Goal: Information Seeking & Learning: Learn about a topic

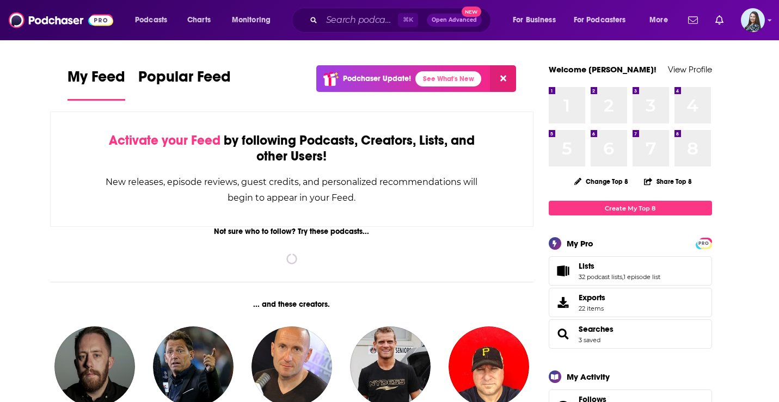
click at [354, 11] on div "⌘ K Open Advanced New" at bounding box center [391, 20] width 199 height 25
click at [354, 17] on input "Search podcasts, credits, & more..." at bounding box center [360, 19] width 76 height 17
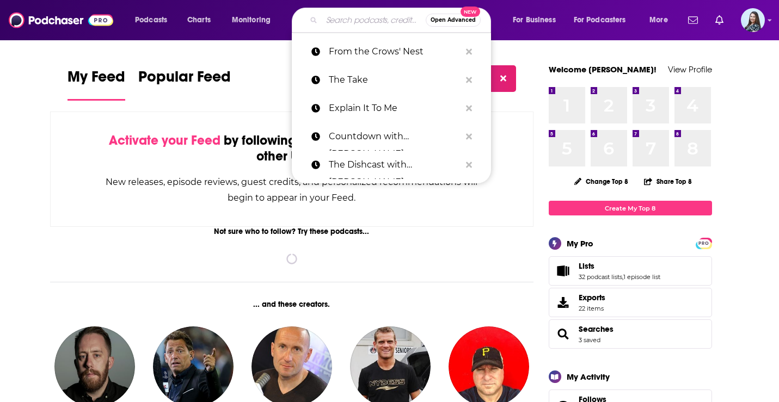
paste input "Thrivetime Show"
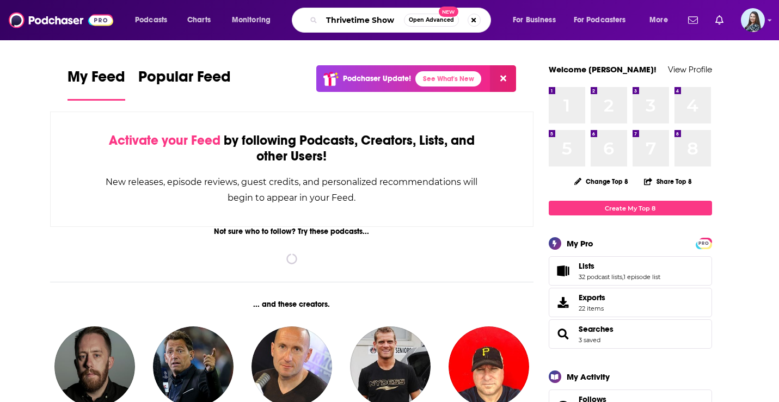
type input "Thrivetime Show"
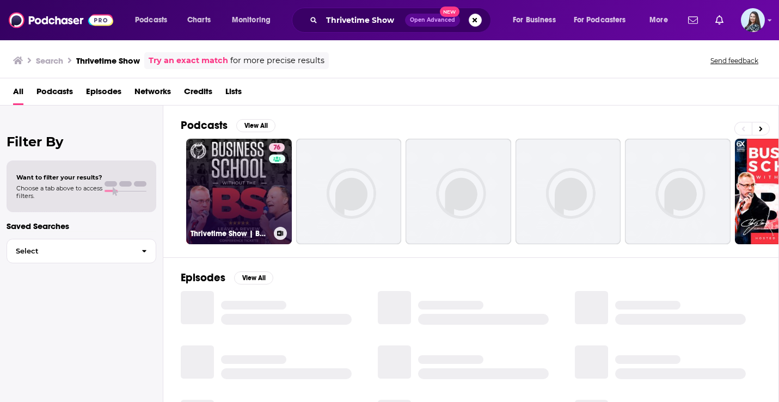
click at [264, 194] on link "76 Thrivetime Show | Business School without the BS" at bounding box center [239, 192] width 106 height 106
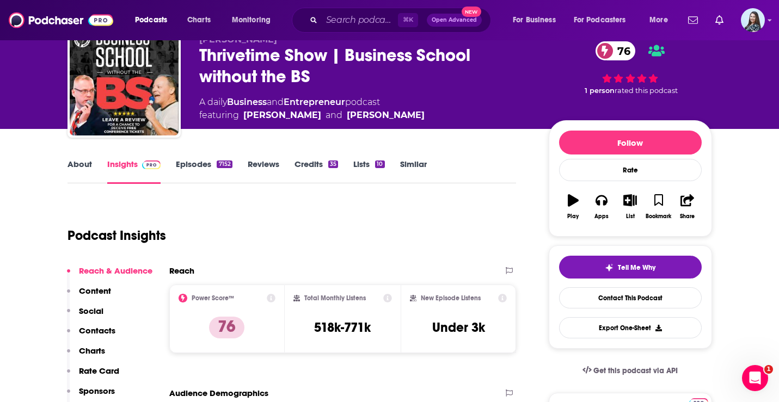
click at [335, 333] on h3 "518k-771k" at bounding box center [342, 327] width 57 height 16
copy div "518k-771k"
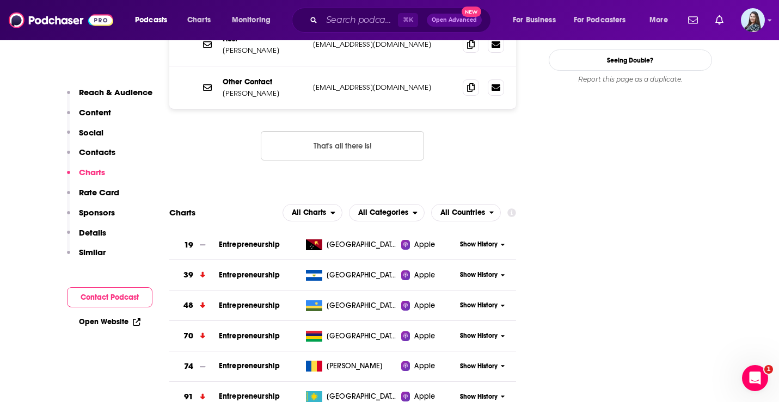
scroll to position [1282, 0]
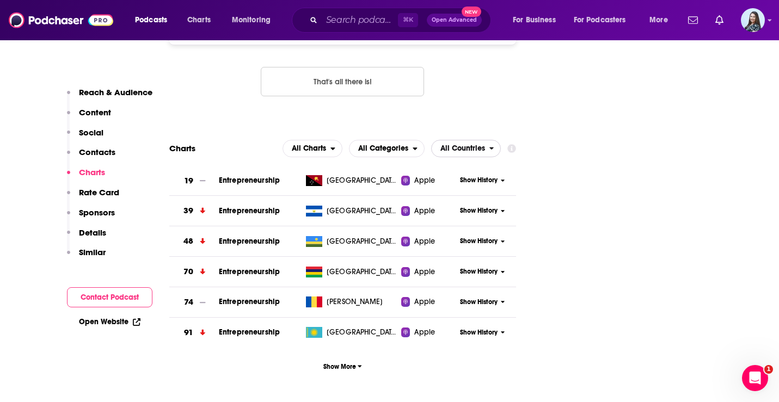
click at [478, 139] on span "All Countries" at bounding box center [461, 148] width 58 height 19
